Goal: Find specific page/section

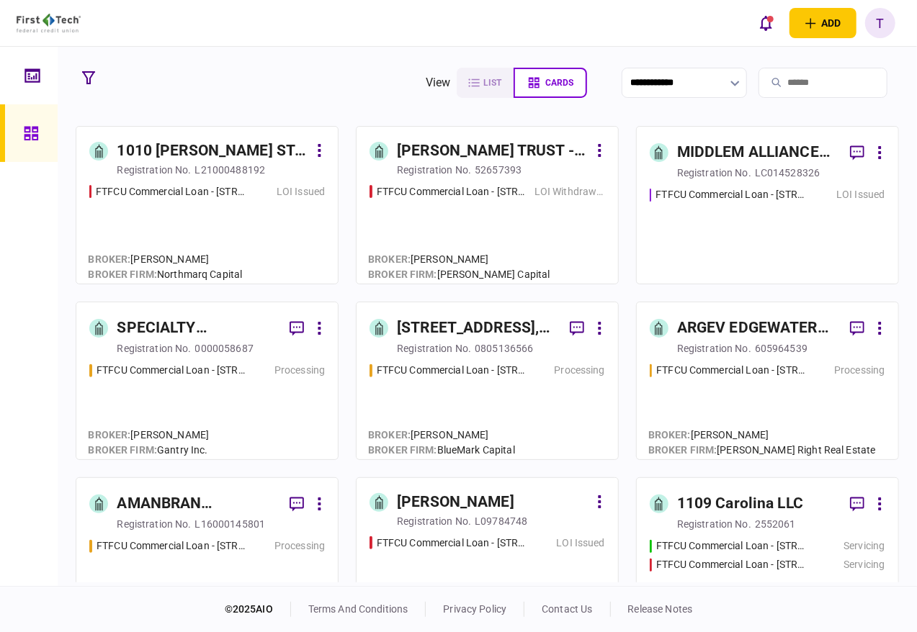
click at [771, 81] on input "search" at bounding box center [822, 83] width 129 height 30
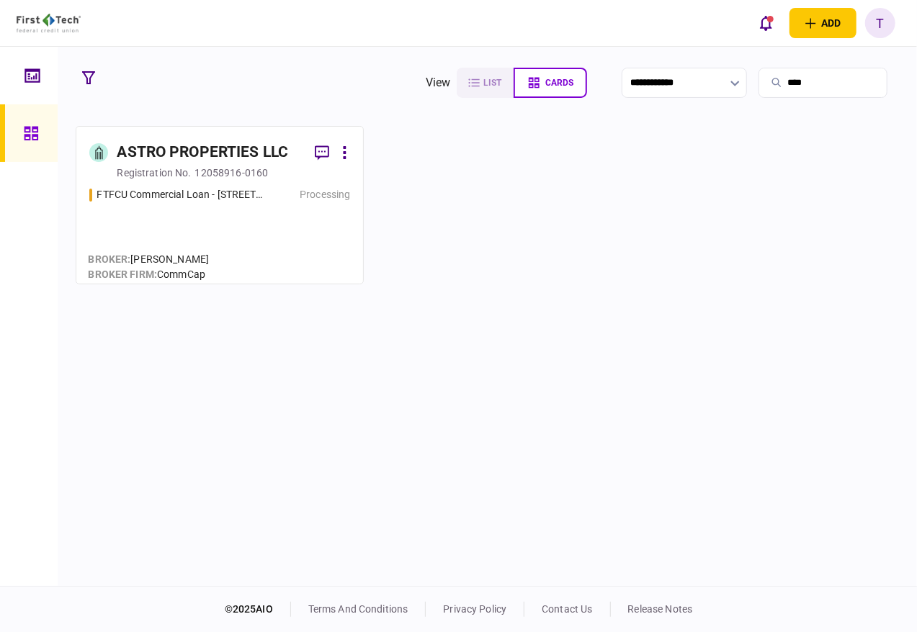
type input "****"
click at [235, 146] on div "ASTRO PROPERTIES LLC" at bounding box center [202, 152] width 171 height 23
